Goal: Information Seeking & Learning: Learn about a topic

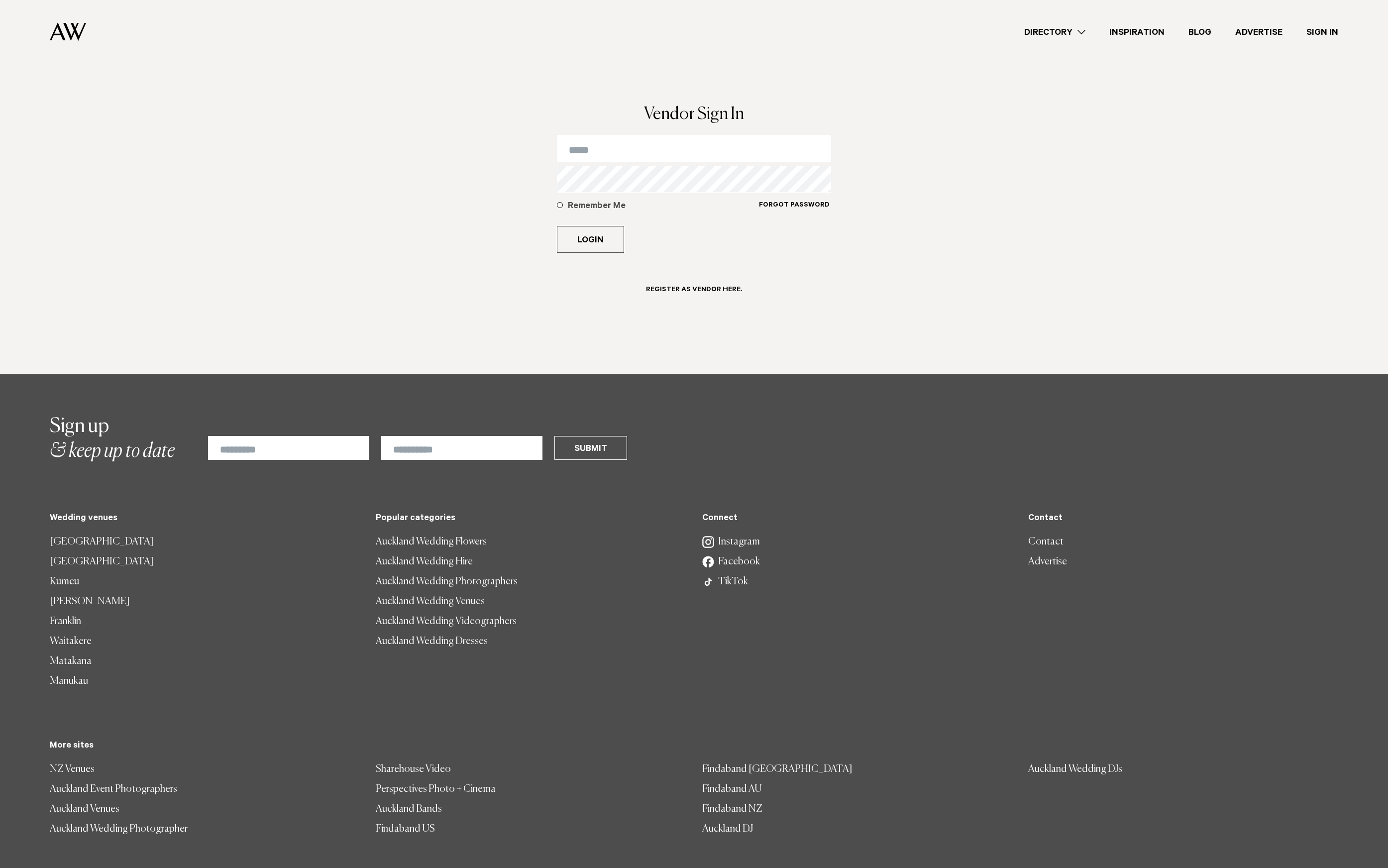
drag, startPoint x: 725, startPoint y: 126, endPoint x: 690, endPoint y: 143, distance: 38.9
click at [707, 134] on div "Vendor Sign In Remember Me Forgot Password Login Register as Vendor here." at bounding box center [694, 219] width 290 height 226
click at [690, 143] on input "email" at bounding box center [695, 148] width 275 height 27
type input "**********"
click at [557, 226] on button "Login" at bounding box center [591, 239] width 67 height 27
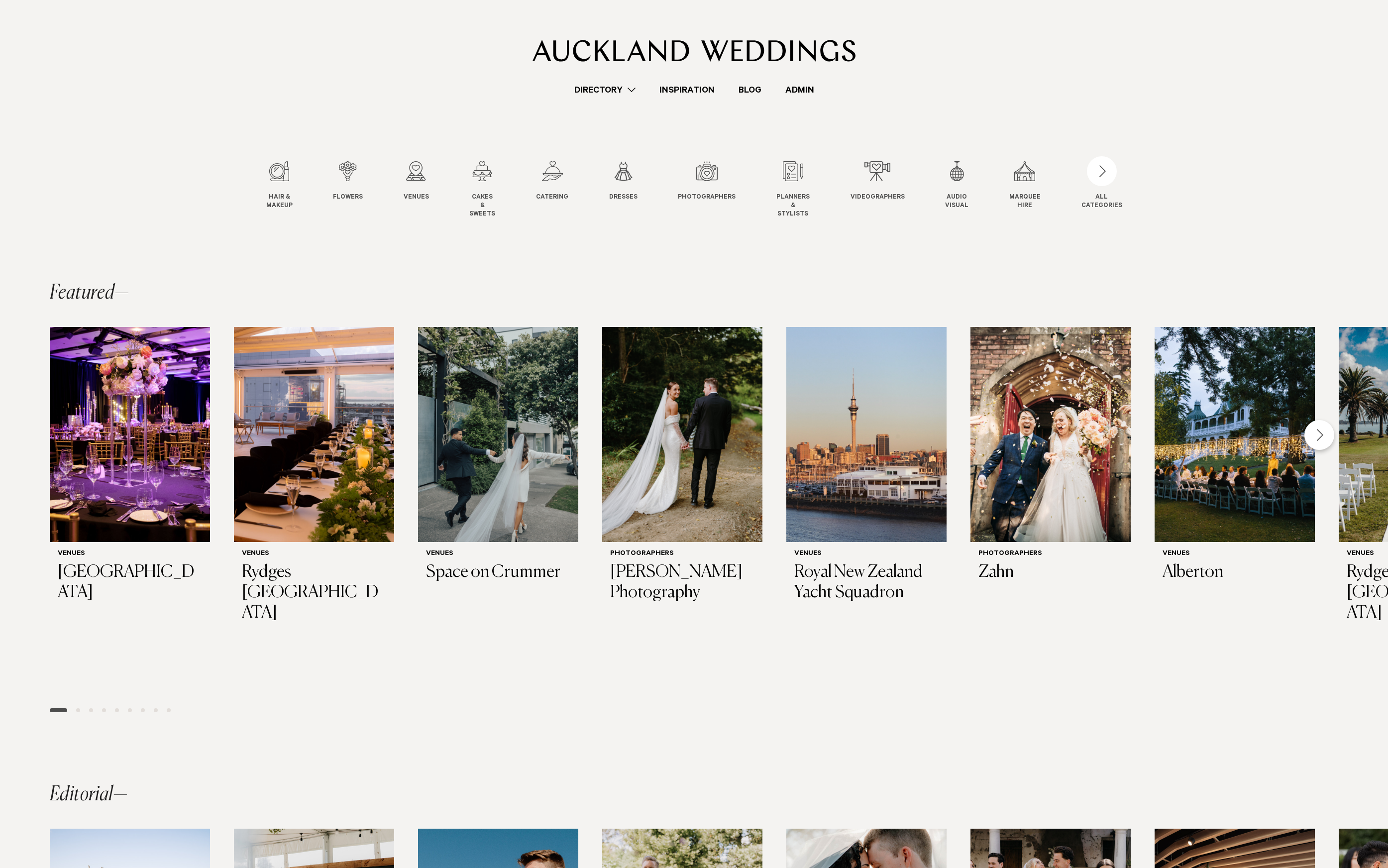
click at [760, 87] on link "Blog" at bounding box center [749, 89] width 47 height 13
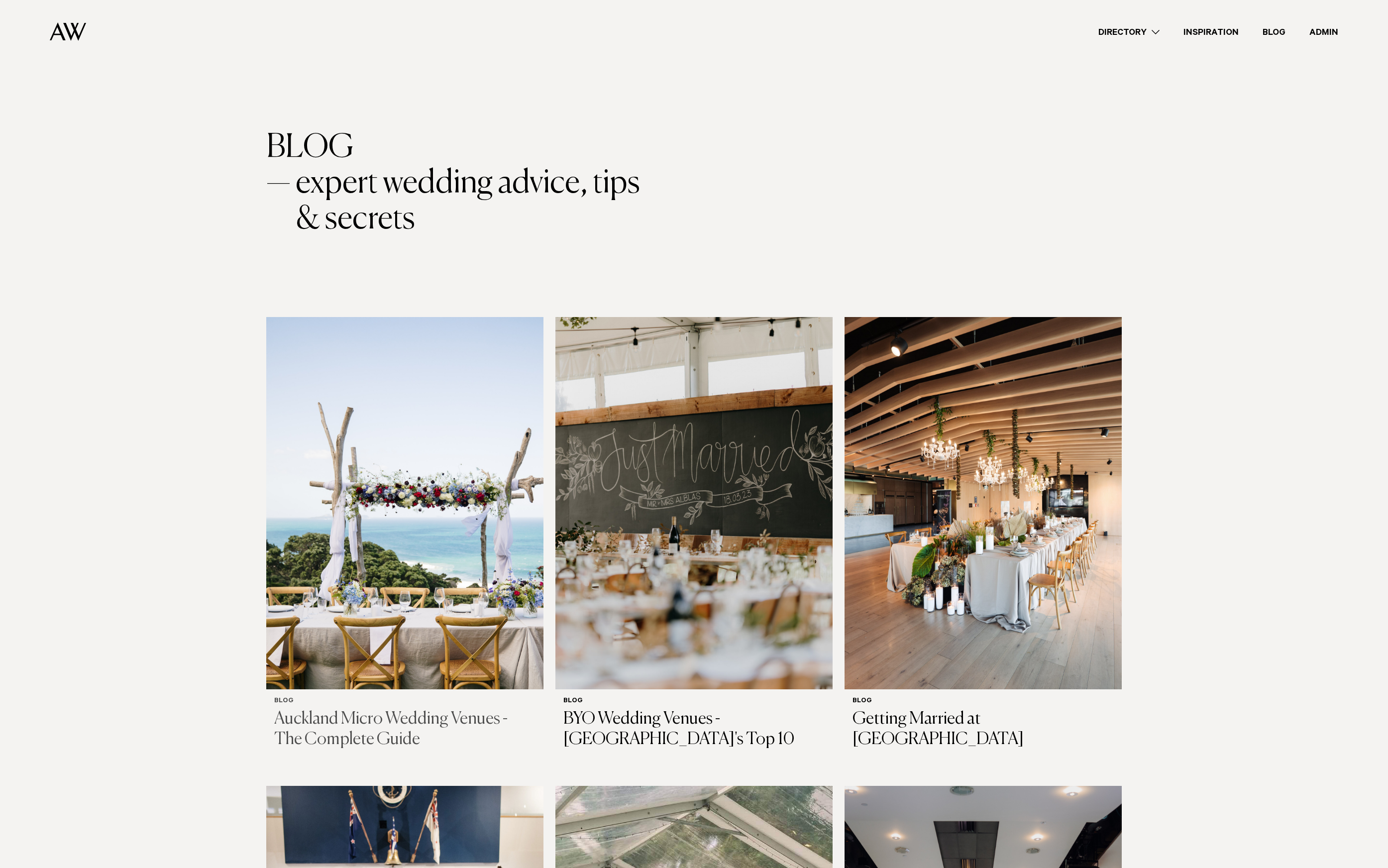
click at [466, 372] on img at bounding box center [405, 503] width 277 height 372
